Goal: Find specific page/section: Find specific page/section

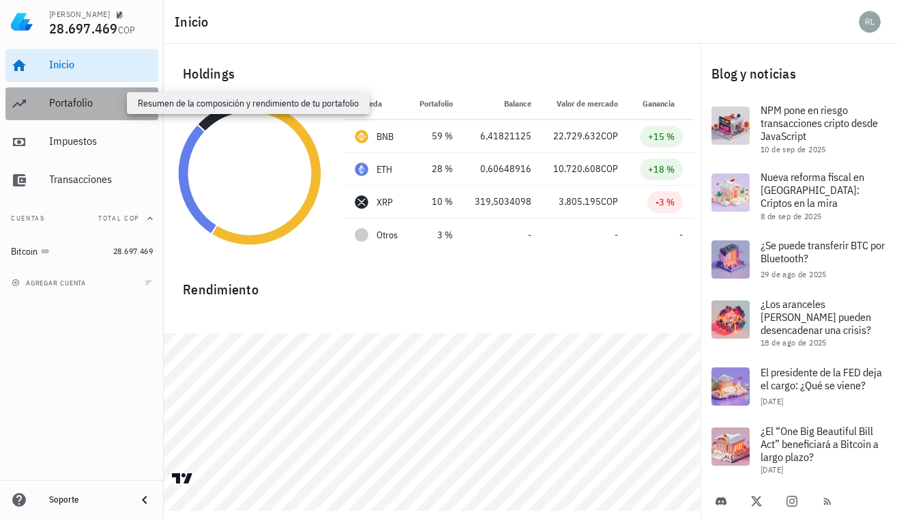
click at [85, 104] on div "Portafolio" at bounding box center [101, 102] width 104 height 13
